Goal: Obtain resource: Download file/media

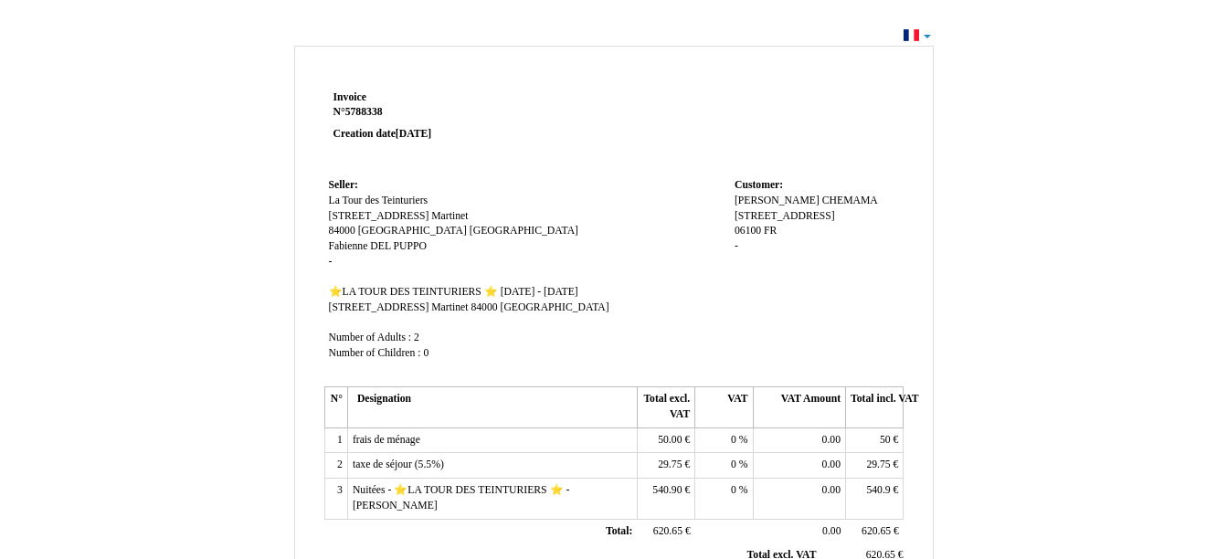
click at [156, 147] on div "Invoice Invoice N° 5788338 5788338 Creation date [DATE] Seller: Seller: La Tour…" at bounding box center [613, 557] width 1069 height 1032
click at [156, 147] on div "Invoice Invoice N° 5788338 5788338 Creation date 19 May 2025 Seller: Seller: La…" at bounding box center [613, 557] width 1069 height 1032
click at [553, 209] on td "Seller: Seller: La Tour des Teinturiers La Tour des Teinturiers 4 Rue du Bon Ma…" at bounding box center [527, 278] width 406 height 208
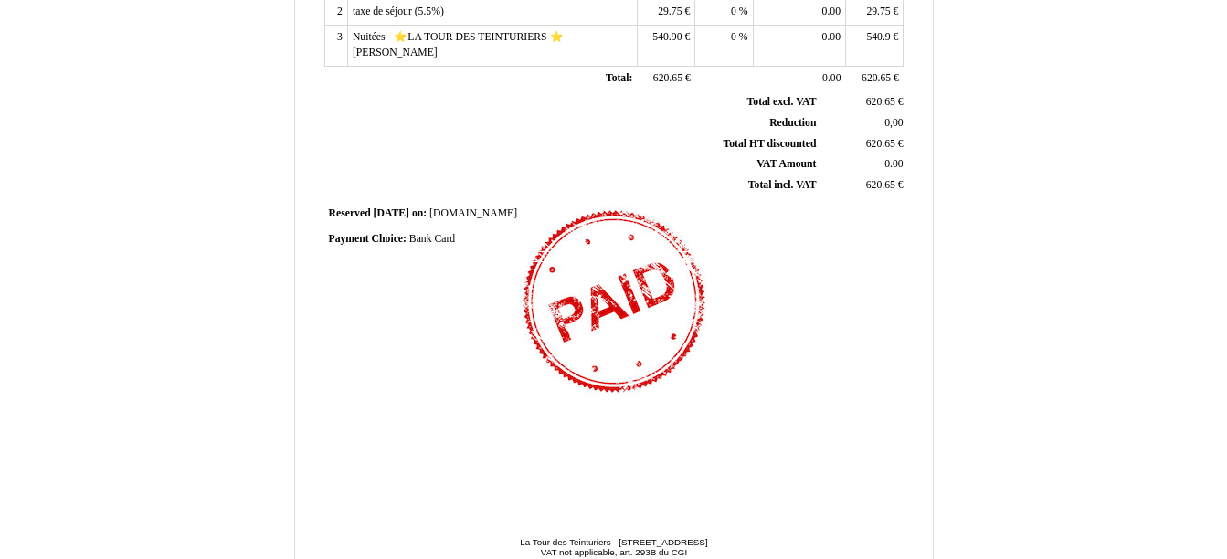
scroll to position [515, 0]
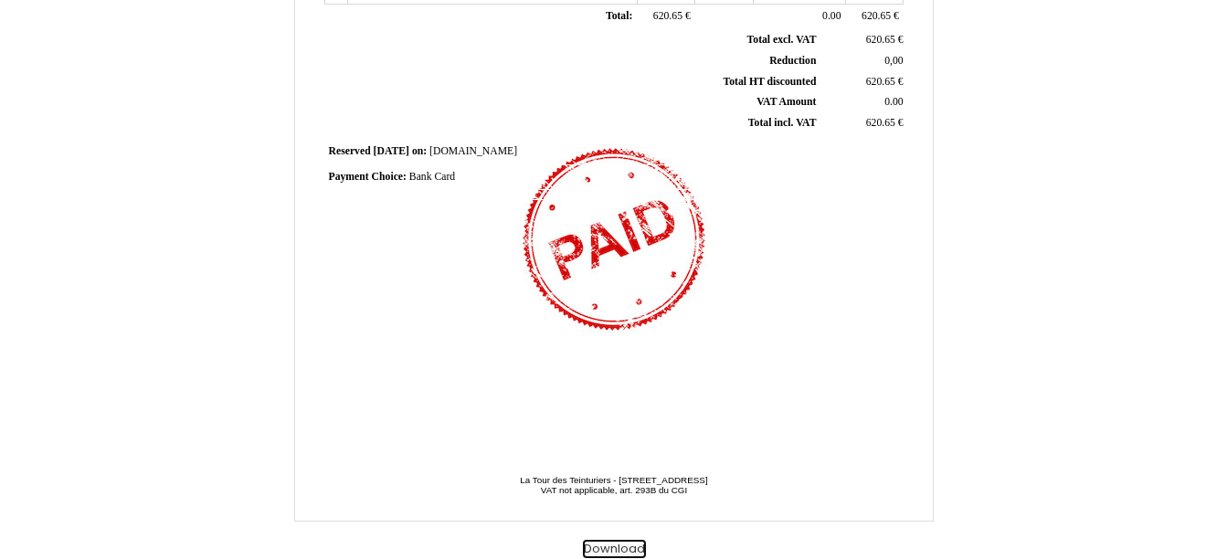
click at [619, 545] on button "Download" at bounding box center [614, 549] width 63 height 19
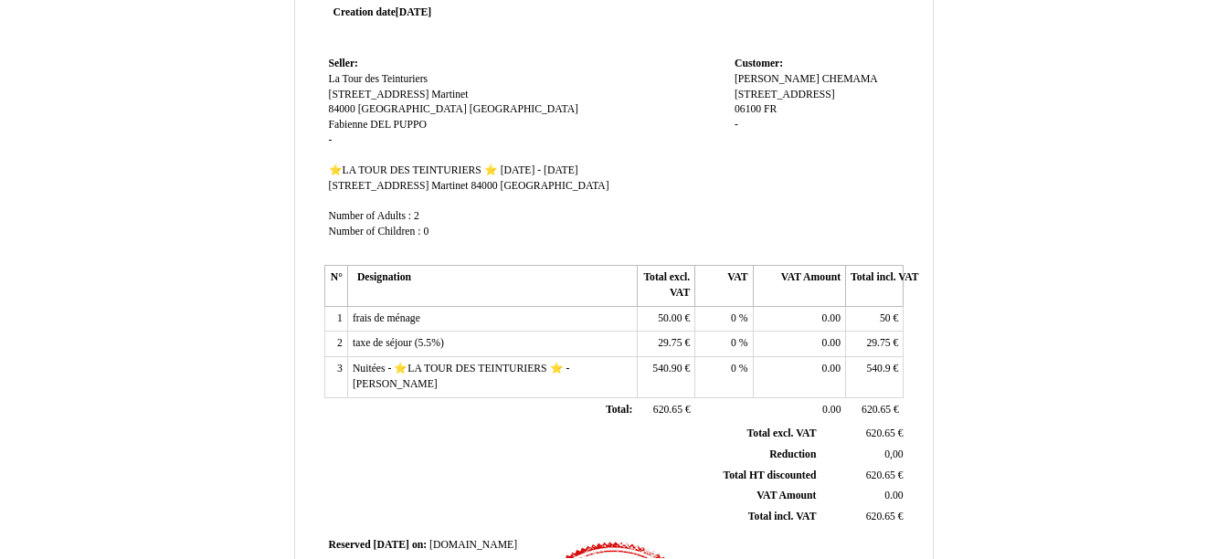
scroll to position [119, 0]
